Goal: Task Accomplishment & Management: Manage account settings

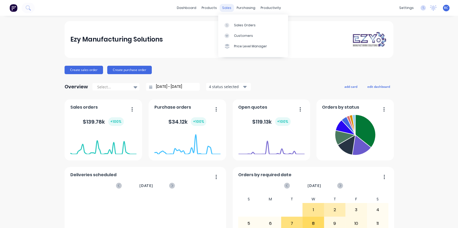
click at [226, 9] on div "sales" at bounding box center [227, 8] width 14 height 8
click at [234, 22] on link "Sales Orders" at bounding box center [253, 25] width 70 height 11
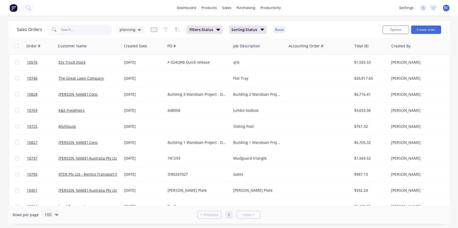
click at [62, 30] on input "text" at bounding box center [86, 29] width 51 height 11
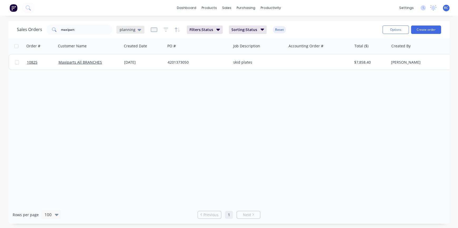
click at [137, 32] on div "planning" at bounding box center [130, 30] width 28 height 8
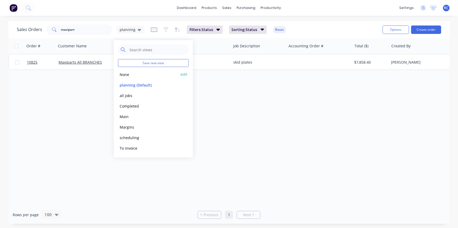
click at [126, 74] on button "None" at bounding box center [148, 74] width 60 height 6
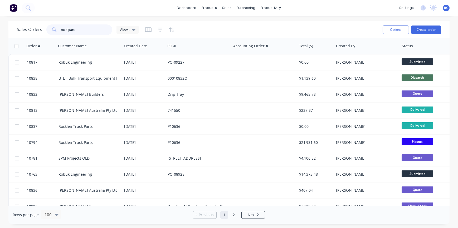
click at [86, 27] on input "maxipart" at bounding box center [86, 29] width 51 height 11
type input "maxiparts"
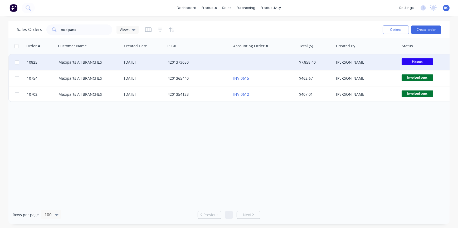
click at [158, 57] on div "[DATE]" at bounding box center [143, 63] width 43 height 16
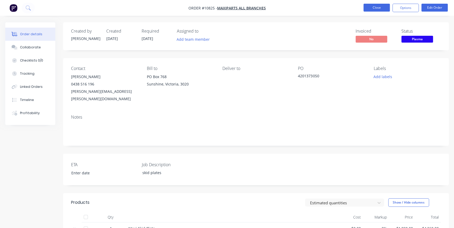
click at [375, 6] on button "Close" at bounding box center [377, 8] width 26 height 8
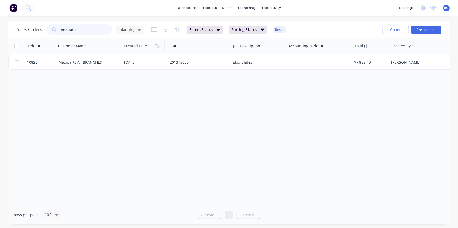
drag, startPoint x: 79, startPoint y: 31, endPoint x: 132, endPoint y: 47, distance: 55.1
click at [39, 22] on div "Sales Orders maxiparts planning Filters: Status Sorting: Status Reset Options C…" at bounding box center [228, 29] width 441 height 17
click at [137, 29] on icon at bounding box center [139, 30] width 4 height 2
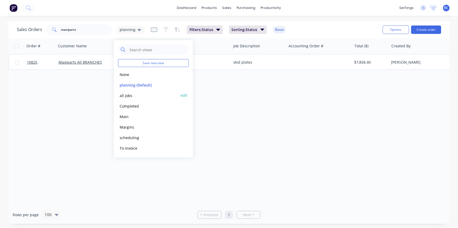
click at [135, 96] on button "all jobs" at bounding box center [148, 95] width 60 height 6
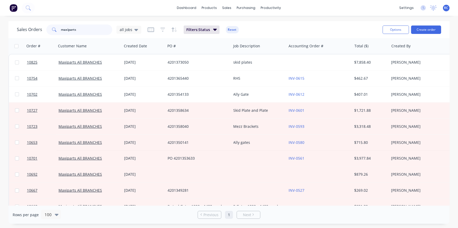
drag, startPoint x: 80, startPoint y: 30, endPoint x: 37, endPoint y: 18, distance: 45.1
click at [37, 18] on div "dashboard products sales purchasing productivity dashboard products Product Cat…" at bounding box center [229, 114] width 458 height 228
type input "tow"
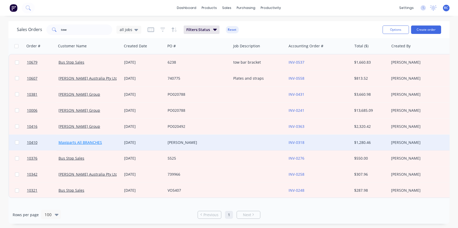
click at [75, 140] on link "Maxiparts All BRANCHES" at bounding box center [79, 142] width 43 height 5
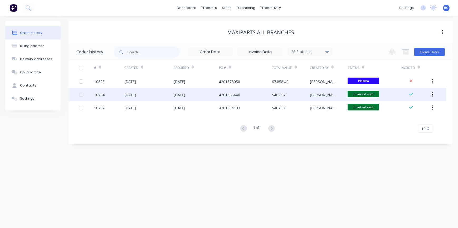
click at [140, 99] on div "12 Sep 2025" at bounding box center [148, 94] width 49 height 13
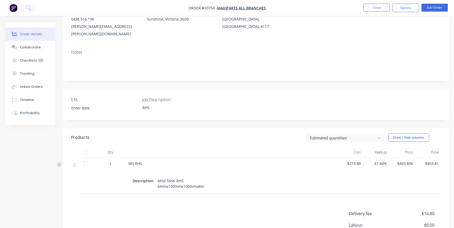
scroll to position [72, 0]
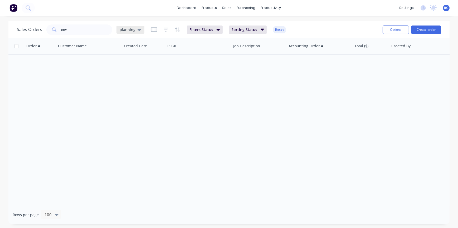
click at [127, 31] on span "planning" at bounding box center [128, 30] width 16 height 6
click at [135, 93] on button "all jobs" at bounding box center [148, 95] width 60 height 6
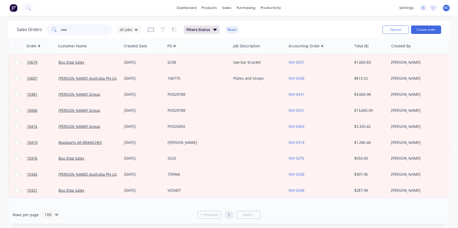
click at [78, 29] on input "tow" at bounding box center [86, 29] width 51 height 11
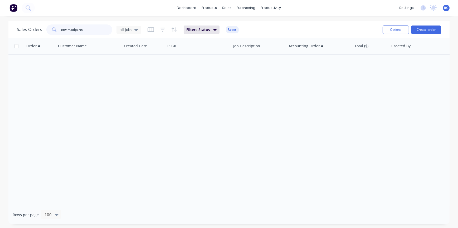
drag, startPoint x: 67, startPoint y: 30, endPoint x: 17, endPoint y: 22, distance: 51.2
click at [25, 23] on div "Sales Orders tow maxiparts all jobs Filters: Status Reset" at bounding box center [197, 29] width 361 height 13
type input "maxiparts"
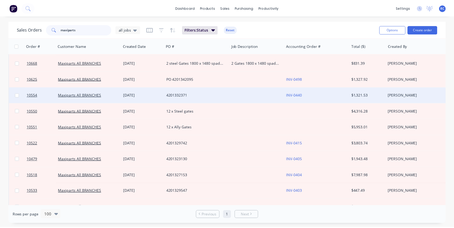
scroll to position [72, 0]
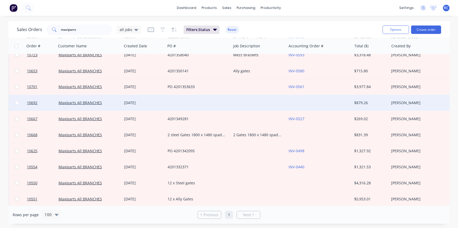
click at [166, 102] on div at bounding box center [198, 103] width 66 height 16
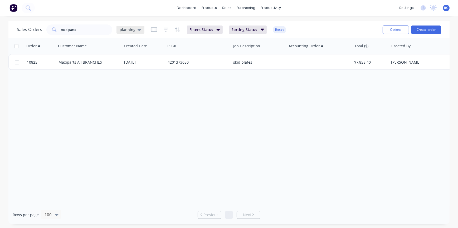
click at [134, 31] on span "planning" at bounding box center [128, 30] width 16 height 6
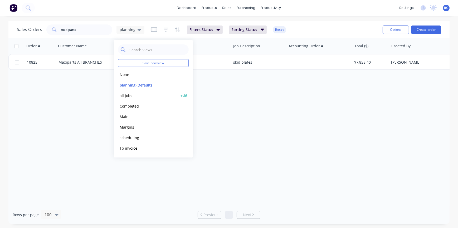
click at [130, 95] on button "all jobs" at bounding box center [148, 95] width 60 height 6
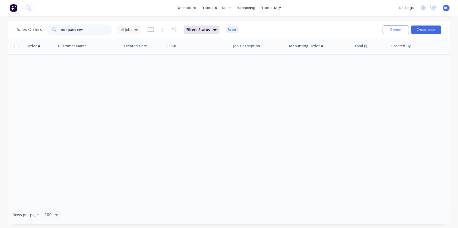
drag, startPoint x: 85, startPoint y: 30, endPoint x: 76, endPoint y: 27, distance: 8.9
click at [76, 27] on input "maxiparts tow" at bounding box center [86, 29] width 51 height 11
type input "maxiparts"
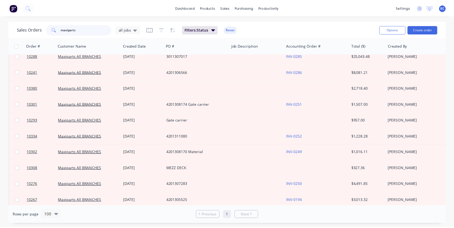
scroll to position [287, 0]
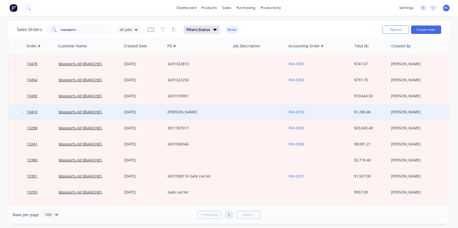
click at [154, 114] on div "[DATE]" at bounding box center [143, 112] width 39 height 5
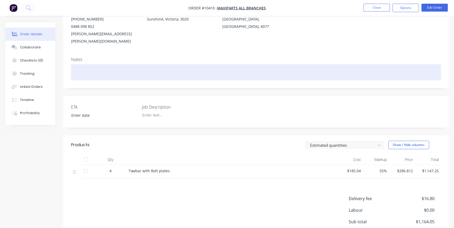
scroll to position [72, 0]
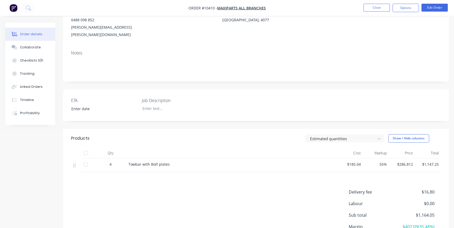
click at [166, 162] on span "Towbar with Bolt plates" at bounding box center [149, 164] width 41 height 5
click at [408, 8] on button "Options" at bounding box center [406, 8] width 26 height 8
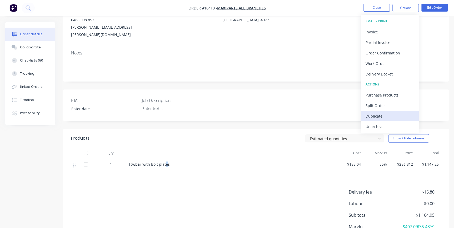
click at [386, 115] on div "Duplicate" at bounding box center [390, 116] width 48 height 8
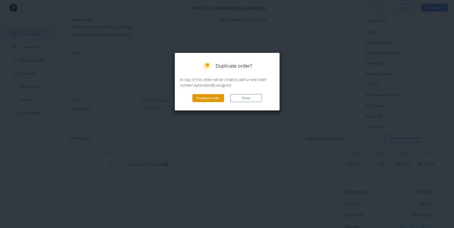
click at [221, 97] on button "Duplicate order" at bounding box center [209, 98] width 32 height 8
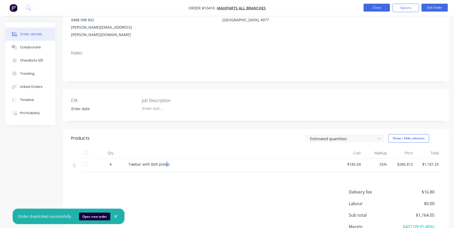
click at [370, 7] on button "Close" at bounding box center [377, 8] width 26 height 8
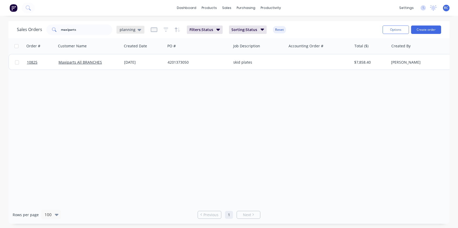
click at [128, 31] on span "planning" at bounding box center [128, 30] width 16 height 6
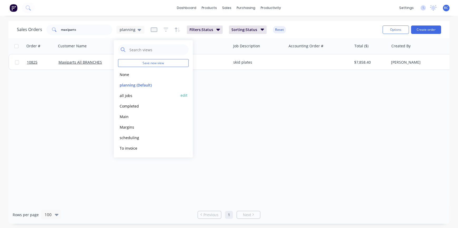
click at [126, 97] on button "all jobs" at bounding box center [148, 95] width 60 height 6
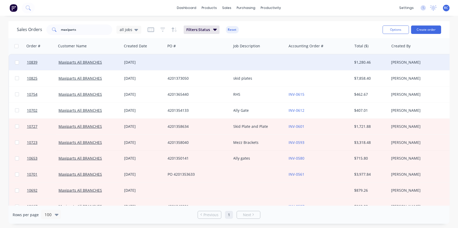
click at [135, 67] on div "13 Oct 2025" at bounding box center [143, 63] width 43 height 16
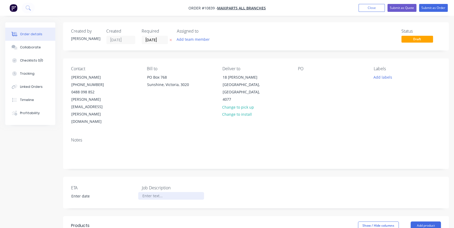
click at [145, 192] on div at bounding box center [171, 196] width 66 height 8
click at [214, 216] on header "Products Show / Hide columns Add product" at bounding box center [256, 225] width 386 height 19
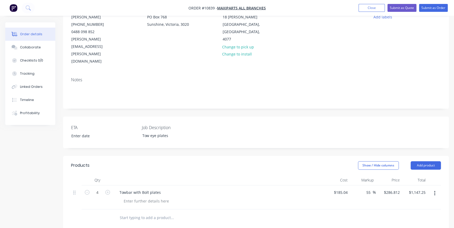
scroll to position [72, 0]
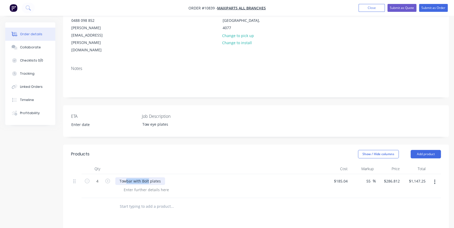
drag, startPoint x: 148, startPoint y: 158, endPoint x: 126, endPoint y: 159, distance: 21.9
click at [126, 177] on div "Towbar with Bolt plates" at bounding box center [140, 181] width 50 height 8
click at [151, 201] on input "text" at bounding box center [172, 206] width 105 height 11
click at [282, 164] on div at bounding box center [218, 169] width 211 height 11
click at [188, 201] on input "text" at bounding box center [172, 206] width 105 height 11
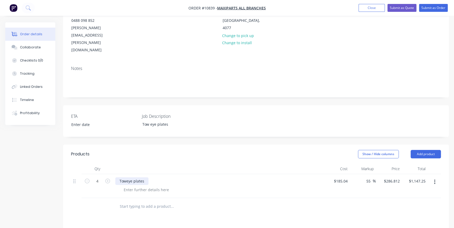
click at [140, 177] on div "Toweye plates" at bounding box center [131, 181] width 33 height 8
click at [150, 186] on div at bounding box center [147, 190] width 54 height 8
click at [165, 177] on div "Toweye plates" at bounding box center [218, 181] width 206 height 8
click at [372, 6] on button "Close" at bounding box center [372, 8] width 26 height 8
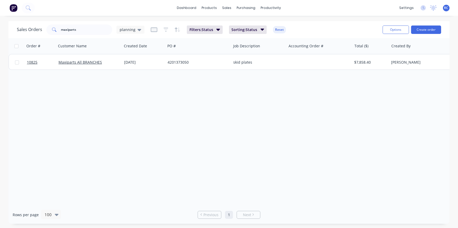
click at [126, 34] on div "Sales Orders maxiparts planning" at bounding box center [80, 29] width 127 height 11
click at [124, 31] on span "planning" at bounding box center [128, 30] width 16 height 6
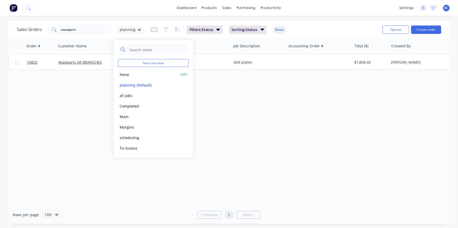
click at [120, 75] on button "None" at bounding box center [148, 74] width 60 height 6
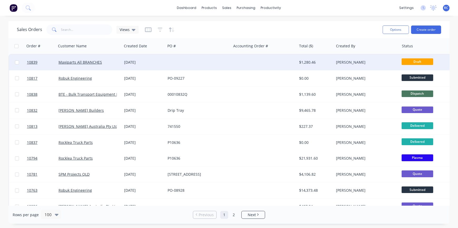
click at [119, 67] on div "Maxiparts All BRANCHES" at bounding box center [89, 63] width 66 height 16
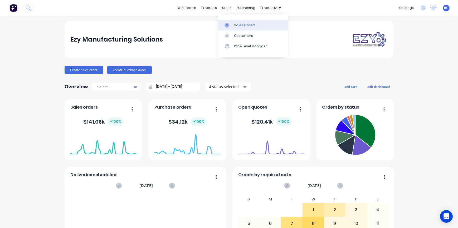
click at [234, 26] on div "Sales Orders" at bounding box center [245, 25] width 22 height 5
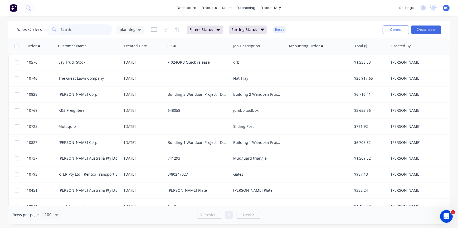
click at [89, 29] on input "text" at bounding box center [86, 29] width 51 height 11
type input "10410"
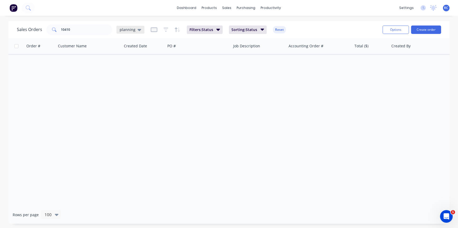
click at [132, 29] on span "planning" at bounding box center [128, 30] width 16 height 6
click at [119, 96] on button "all jobs" at bounding box center [148, 95] width 60 height 6
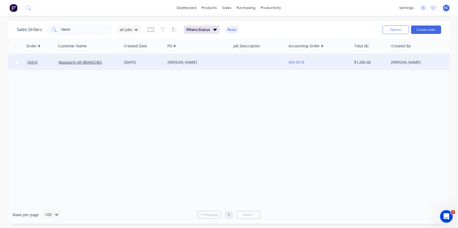
click at [108, 66] on div "Maxiparts All BRANCHES" at bounding box center [89, 63] width 66 height 16
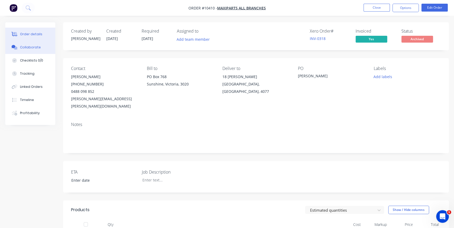
click at [26, 49] on div "Collaborate" at bounding box center [30, 47] width 21 height 5
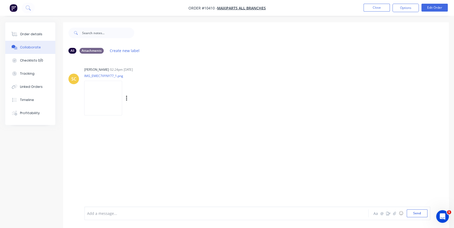
click at [105, 96] on img at bounding box center [103, 98] width 38 height 34
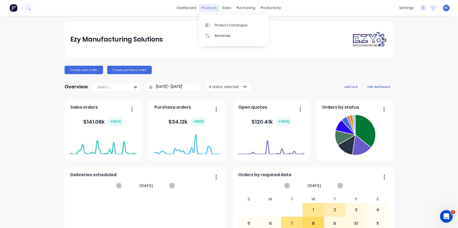
click at [209, 8] on div "products" at bounding box center [209, 8] width 21 height 8
click at [224, 12] on div "dashboard products sales purchasing productivity dashboard products Product Cat…" at bounding box center [229, 8] width 458 height 16
click at [226, 8] on div "sales" at bounding box center [227, 8] width 14 height 8
click at [230, 25] on div at bounding box center [228, 25] width 8 height 5
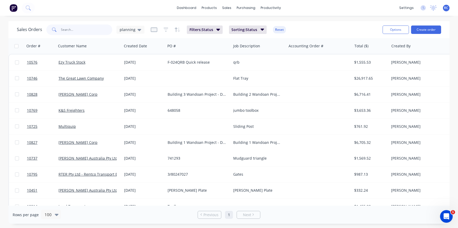
click at [78, 32] on input "text" at bounding box center [86, 29] width 51 height 11
type input "10410"
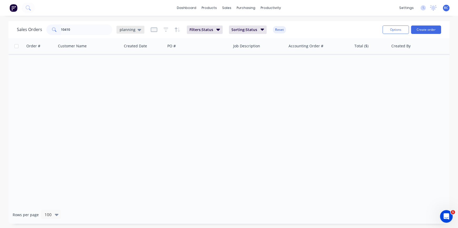
click at [123, 33] on div "planning" at bounding box center [130, 30] width 28 height 8
click at [117, 93] on div "Save new view None edit planning (Default) edit all jobs edit Completed edit Ma…" at bounding box center [153, 98] width 79 height 117
click at [127, 95] on button "all jobs" at bounding box center [148, 95] width 60 height 6
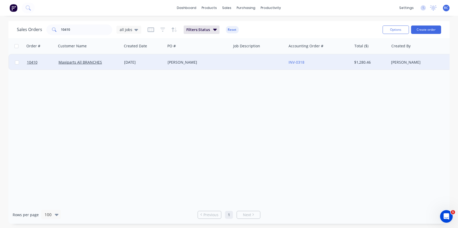
click at [77, 68] on div "Maxiparts All BRANCHES" at bounding box center [89, 63] width 66 height 16
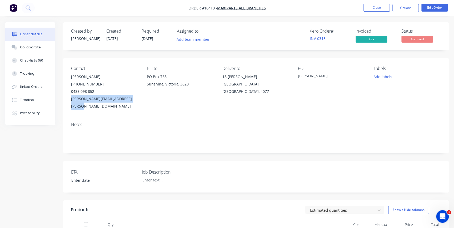
drag, startPoint x: 141, startPoint y: 102, endPoint x: 70, endPoint y: 103, distance: 70.3
click at [70, 103] on div "Contact Brett Mountcastle (07) 3277 5377 0488 098 852 brett.mountcastle@maxipar…" at bounding box center [256, 88] width 386 height 60
copy div "[PERSON_NAME][EMAIL_ADDRESS][PERSON_NAME][DOMAIN_NAME]"
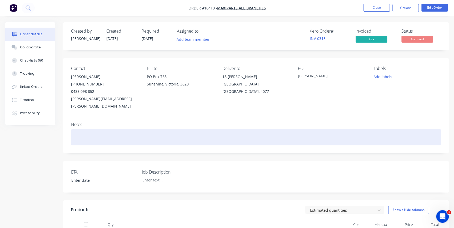
drag, startPoint x: 132, startPoint y: 125, endPoint x: 268, endPoint y: 80, distance: 143.6
click at [133, 129] on div at bounding box center [256, 137] width 370 height 16
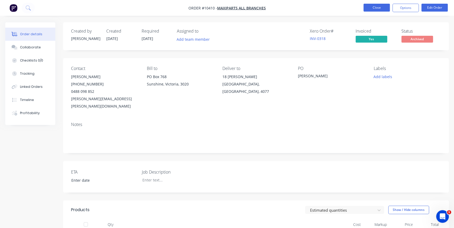
click at [374, 6] on button "Close" at bounding box center [377, 8] width 26 height 8
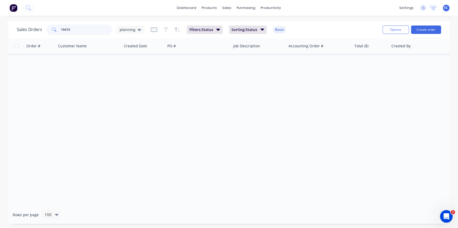
click at [92, 31] on input "10410" at bounding box center [86, 29] width 51 height 11
drag, startPoint x: 77, startPoint y: 31, endPoint x: -1, endPoint y: 29, distance: 77.7
click at [0, 29] on html "dashboard products sales purchasing productivity dashboard products Product Cat…" at bounding box center [229, 114] width 458 height 228
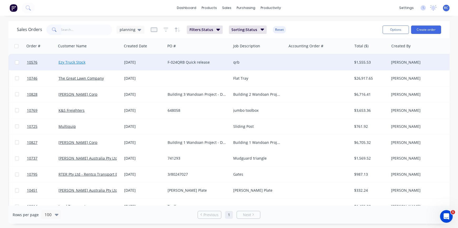
click at [61, 62] on link "Ezy Truck Stock" at bounding box center [71, 62] width 27 height 5
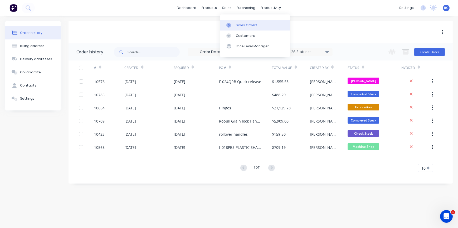
click at [236, 24] on div "Sales Orders" at bounding box center [247, 25] width 22 height 5
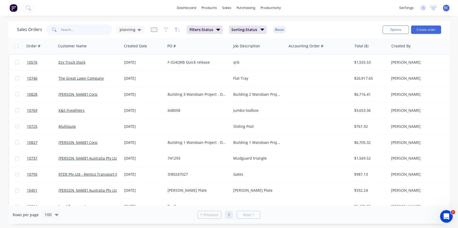
click at [88, 27] on input "text" at bounding box center [86, 29] width 51 height 11
type input "rock"
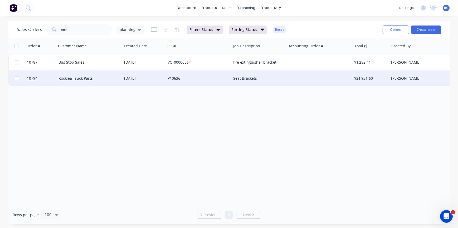
click at [95, 78] on div "Rocklea Truck Parts" at bounding box center [87, 78] width 58 height 5
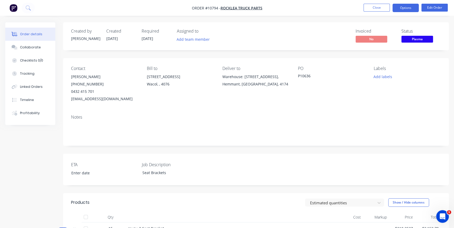
click at [404, 9] on button "Options" at bounding box center [406, 8] width 26 height 8
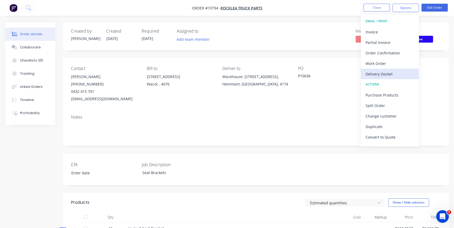
click at [374, 70] on div "Delivery Docket" at bounding box center [390, 74] width 48 height 8
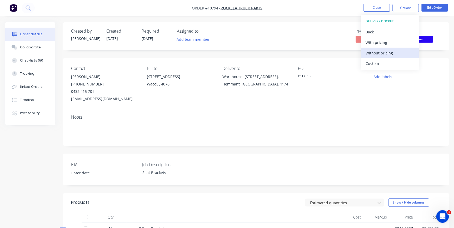
click at [375, 56] on div "Without pricing" at bounding box center [390, 53] width 48 height 8
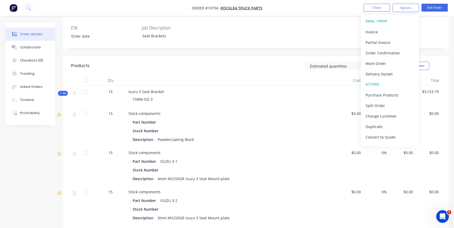
scroll to position [144, 0]
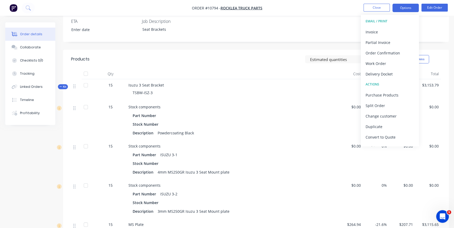
click at [405, 8] on button "Options" at bounding box center [406, 8] width 26 height 8
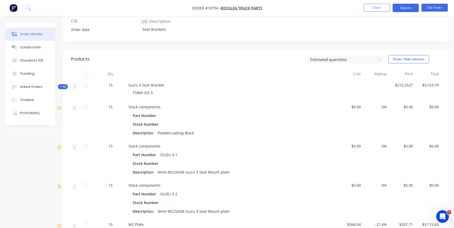
click at [403, 11] on button "Options" at bounding box center [406, 8] width 26 height 8
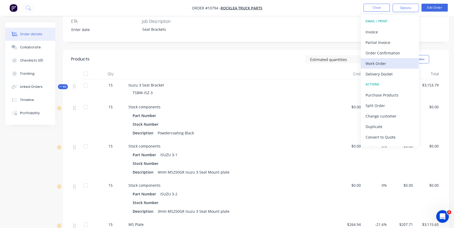
click at [374, 61] on div "Work Order" at bounding box center [390, 64] width 48 height 8
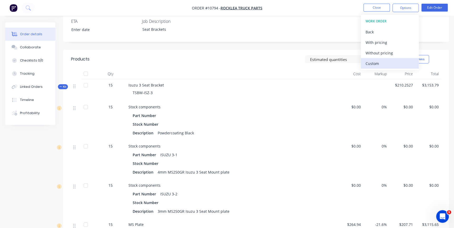
click at [373, 64] on div "Custom" at bounding box center [390, 64] width 48 height 8
click at [372, 54] on div "Without pricing" at bounding box center [390, 53] width 48 height 8
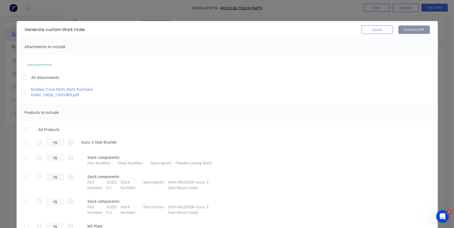
click at [23, 144] on div at bounding box center [26, 142] width 11 height 11
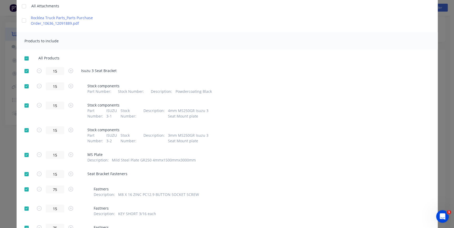
click at [26, 86] on div at bounding box center [26, 86] width 11 height 11
click at [24, 104] on div at bounding box center [26, 105] width 11 height 11
click at [23, 131] on div at bounding box center [26, 130] width 11 height 11
click at [25, 154] on div at bounding box center [26, 155] width 11 height 11
click at [28, 189] on div at bounding box center [26, 189] width 11 height 11
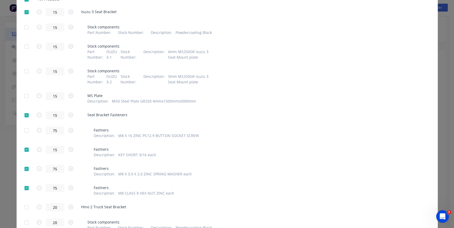
scroll to position [144, 0]
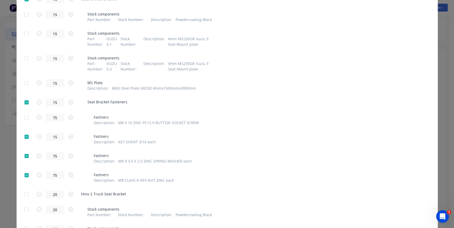
click at [22, 137] on div at bounding box center [26, 137] width 11 height 11
click at [23, 156] on div at bounding box center [26, 156] width 11 height 11
click at [25, 175] on div at bounding box center [26, 175] width 11 height 11
click at [24, 193] on div at bounding box center [26, 194] width 11 height 11
click at [26, 14] on div at bounding box center [26, 14] width 11 height 11
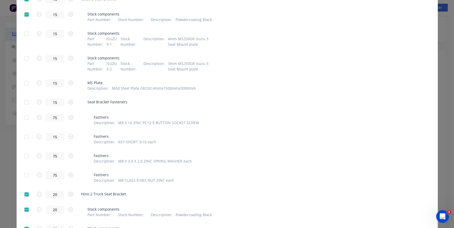
click at [26, 14] on div at bounding box center [26, 14] width 11 height 11
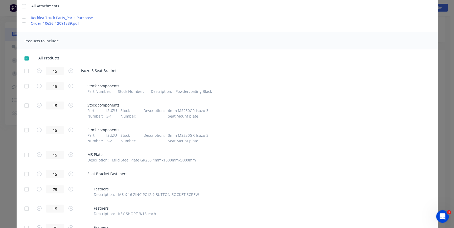
click at [25, 70] on div at bounding box center [26, 71] width 11 height 11
click at [25, 86] on div at bounding box center [26, 86] width 11 height 11
drag, startPoint x: 24, startPoint y: 103, endPoint x: 25, endPoint y: 111, distance: 8.2
click at [24, 103] on div at bounding box center [26, 105] width 11 height 11
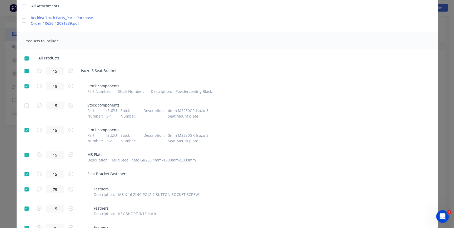
click at [24, 130] on div at bounding box center [26, 130] width 11 height 11
drag, startPoint x: 25, startPoint y: 153, endPoint x: 23, endPoint y: 171, distance: 18.3
click at [25, 153] on div at bounding box center [26, 155] width 11 height 11
click at [22, 176] on div at bounding box center [26, 174] width 11 height 11
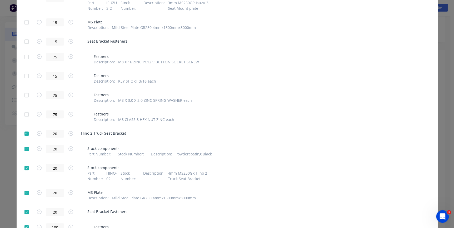
scroll to position [215, 0]
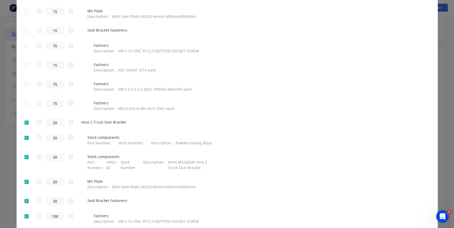
click at [24, 158] on div at bounding box center [26, 157] width 11 height 11
click at [24, 181] on div at bounding box center [26, 182] width 11 height 11
click at [25, 201] on div at bounding box center [26, 201] width 11 height 11
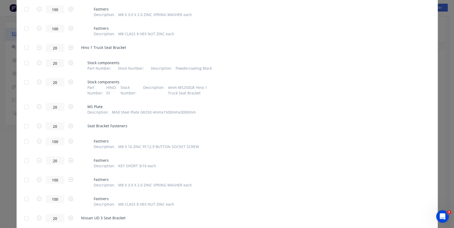
scroll to position [646, 0]
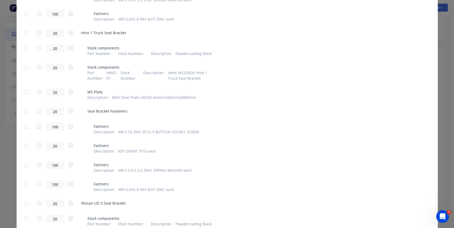
click at [25, 203] on div at bounding box center [26, 204] width 11 height 11
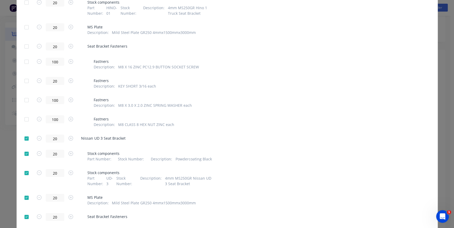
scroll to position [718, 0]
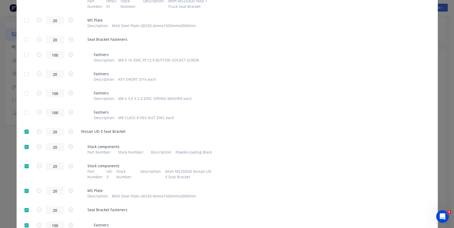
click at [23, 165] on div at bounding box center [26, 166] width 11 height 11
click at [25, 191] on div at bounding box center [26, 191] width 11 height 11
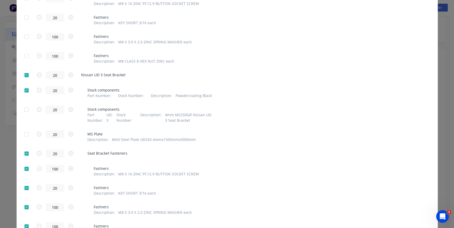
scroll to position [804, 0]
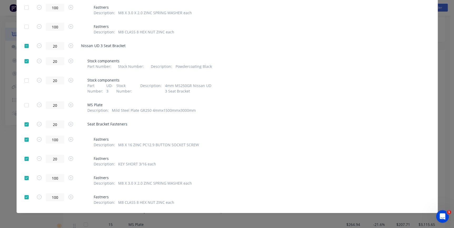
click at [23, 126] on div at bounding box center [26, 124] width 11 height 11
click at [273, 111] on div "20 MS Plate Description : Mild Steel Plate GR250 4mmx1500mmx3000mm" at bounding box center [227, 107] width 406 height 12
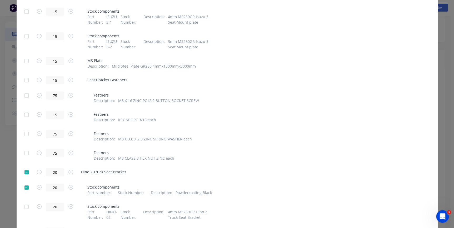
scroll to position [0, 0]
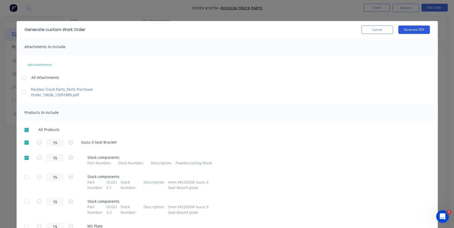
click at [417, 32] on button "Generate PDF" at bounding box center [414, 30] width 32 height 8
click at [376, 28] on button "Cancel" at bounding box center [378, 30] width 32 height 8
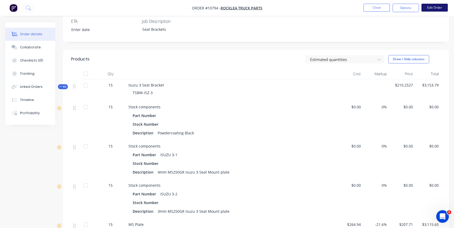
click at [434, 4] on button "Edit Order" at bounding box center [435, 8] width 26 height 8
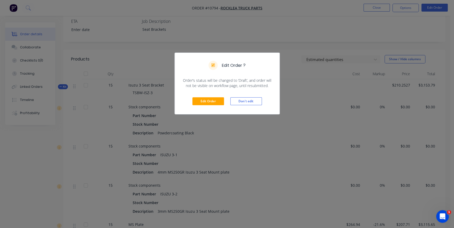
click at [213, 97] on div "Edit Order Don't edit" at bounding box center [227, 101] width 105 height 26
click at [215, 100] on button "Edit Order" at bounding box center [209, 101] width 32 height 8
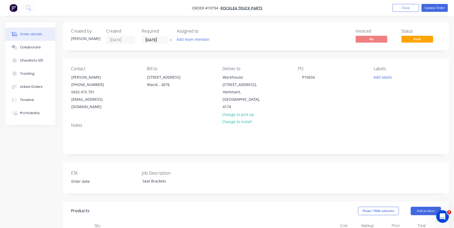
click at [195, 105] on div "Contact Corrie Sims (07) 3271 6996 0432 415 701 corrie@rtptruck.com.au Bill to …" at bounding box center [256, 88] width 386 height 60
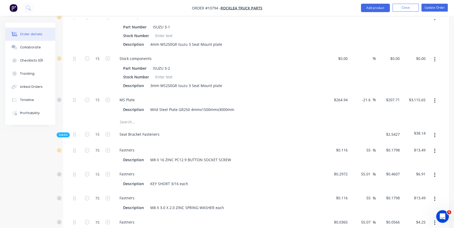
scroll to position [287, 0]
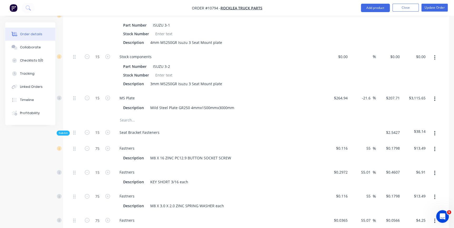
click at [433, 53] on button "button" at bounding box center [435, 57] width 12 height 9
drag, startPoint x: 421, startPoint y: 91, endPoint x: 419, endPoint y: 84, distance: 7.0
click at [420, 91] on div "Duplicate Exclude from tax Delete" at bounding box center [416, 82] width 50 height 34
click at [419, 89] on div "Delete" at bounding box center [416, 93] width 41 height 8
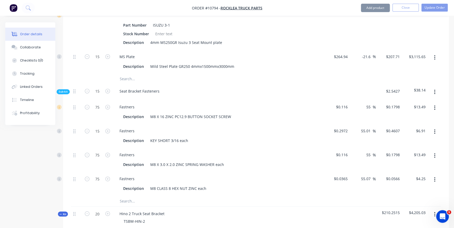
click at [435, 55] on icon "button" at bounding box center [434, 58] width 1 height 6
drag, startPoint x: 428, startPoint y: 86, endPoint x: 432, endPoint y: 77, distance: 10.3
click at [428, 89] on div "Delete" at bounding box center [416, 93] width 41 height 8
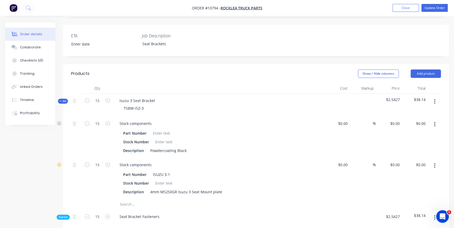
scroll to position [144, 0]
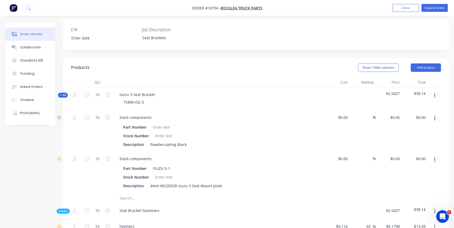
click at [433, 91] on button "button" at bounding box center [435, 95] width 12 height 9
drag, startPoint x: 421, startPoint y: 133, endPoint x: 425, endPoint y: 119, distance: 14.6
click at [421, 137] on div "Delete" at bounding box center [416, 141] width 41 height 8
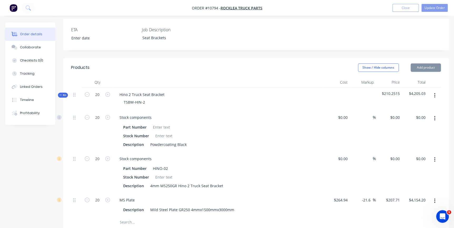
click at [436, 91] on button "button" at bounding box center [435, 95] width 12 height 9
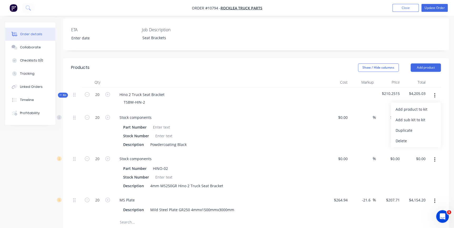
drag, startPoint x: 421, startPoint y: 132, endPoint x: 426, endPoint y: 118, distance: 15.1
click at [421, 137] on div "Delete" at bounding box center [416, 141] width 41 height 8
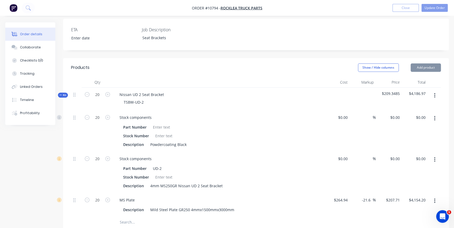
click at [436, 91] on button "button" at bounding box center [435, 95] width 12 height 9
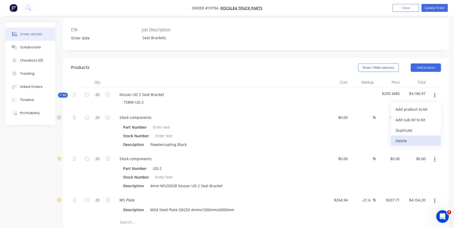
click at [420, 137] on div "Delete" at bounding box center [416, 141] width 41 height 8
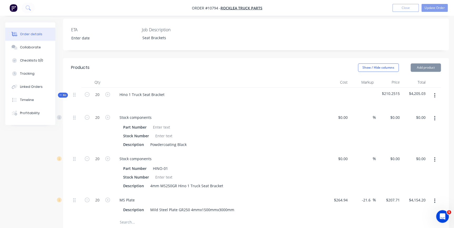
click at [434, 91] on button "button" at bounding box center [435, 95] width 12 height 9
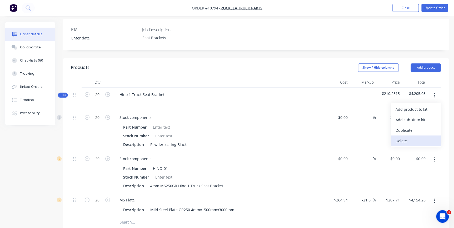
drag, startPoint x: 425, startPoint y: 128, endPoint x: 427, endPoint y: 119, distance: 9.7
click at [424, 136] on button "Delete" at bounding box center [416, 141] width 50 height 11
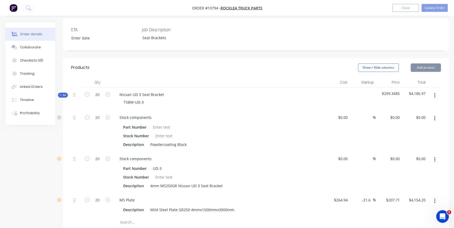
click at [437, 91] on button "button" at bounding box center [435, 95] width 12 height 9
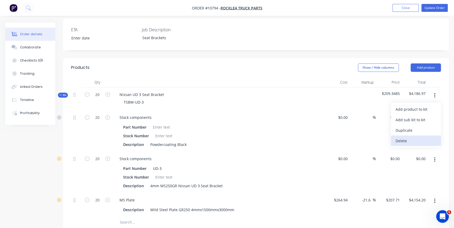
drag, startPoint x: 424, startPoint y: 130, endPoint x: 429, endPoint y: 102, distance: 28.7
click at [424, 137] on div "Delete" at bounding box center [416, 141] width 41 height 8
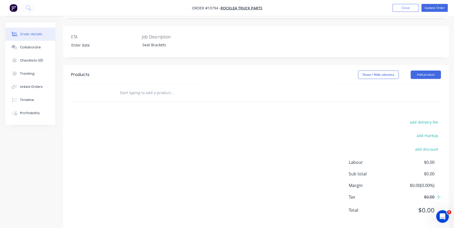
click at [173, 88] on input "text" at bounding box center [172, 93] width 105 height 11
type input "Hino 1 Bracket"
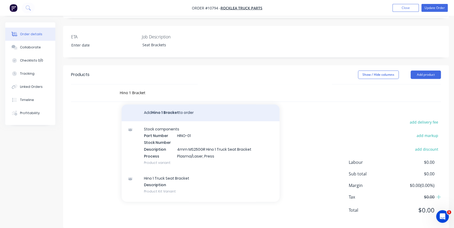
click at [179, 110] on button "Add Hino 1 Bracket to order" at bounding box center [201, 113] width 158 height 17
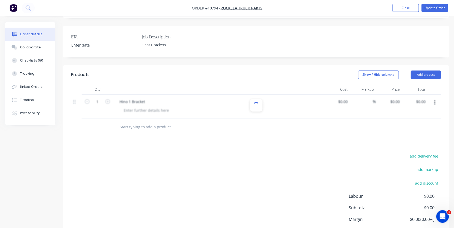
click at [134, 122] on input "text" at bounding box center [172, 127] width 105 height 11
